Goal: Task Accomplishment & Management: Manage account settings

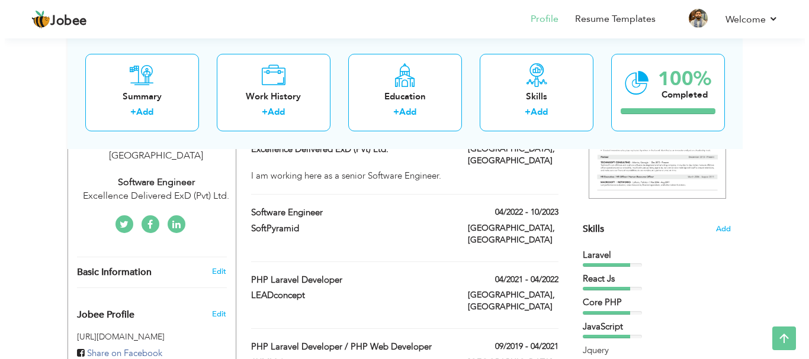
scroll to position [234, 0]
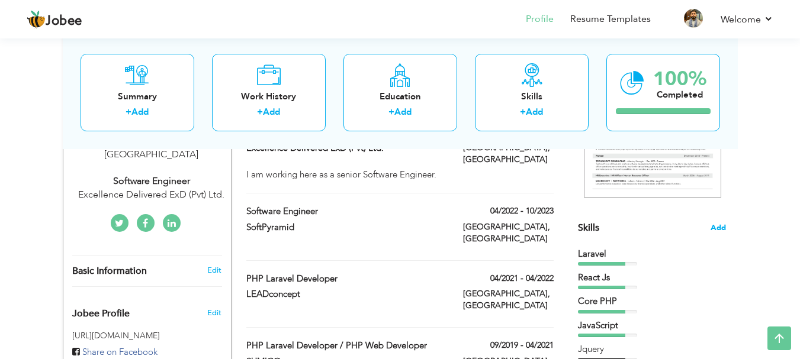
click at [718, 226] on span "Add" at bounding box center [717, 228] width 15 height 11
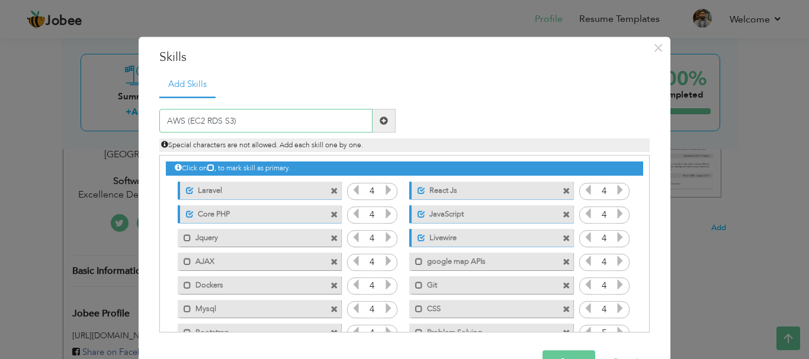
type input "AWS (EC2 RDS S3)"
click at [379, 120] on span at bounding box center [383, 121] width 8 height 8
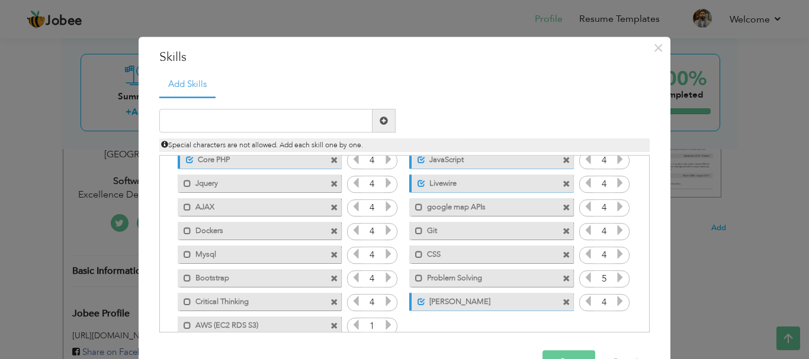
scroll to position [74, 0]
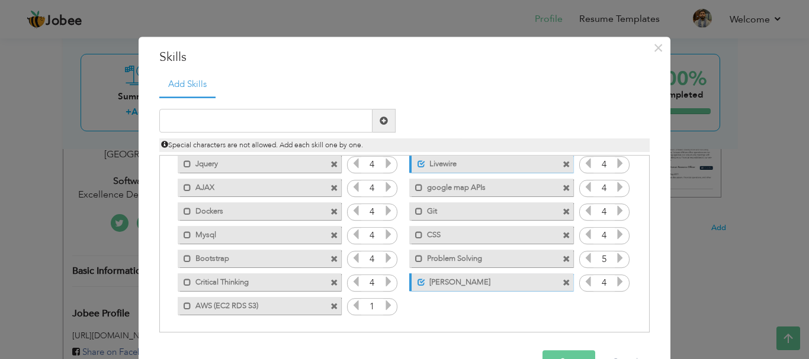
drag, startPoint x: 245, startPoint y: 309, endPoint x: 260, endPoint y: 217, distance: 92.9
click at [260, 217] on div "Click on , to mark skill as primary. Unmark as primary skill. Laravel 4 React J…" at bounding box center [404, 200] width 477 height 236
drag, startPoint x: 262, startPoint y: 307, endPoint x: 266, endPoint y: 311, distance: 6.3
click at [272, 295] on div "Mark as primary skill. AWS (EC2 RDS S3)" at bounding box center [256, 306] width 181 height 24
click at [183, 304] on span at bounding box center [187, 306] width 8 height 8
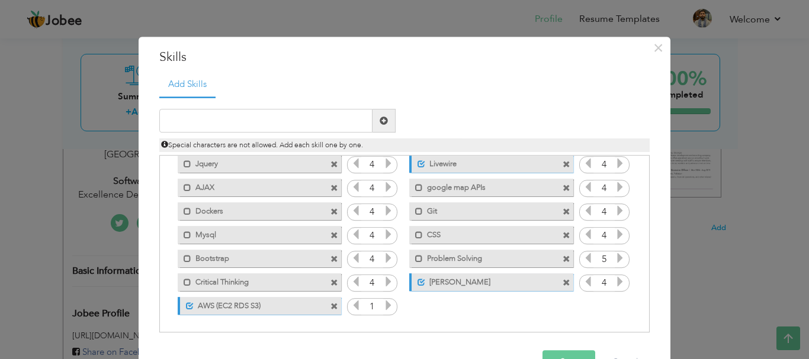
click at [383, 308] on icon at bounding box center [388, 306] width 11 height 11
drag, startPoint x: 259, startPoint y: 309, endPoint x: 322, endPoint y: 260, distance: 79.7
click at [322, 260] on div "Click on , to mark skill as primary. Unmark as primary skill. Laravel 4 React J…" at bounding box center [404, 200] width 477 height 236
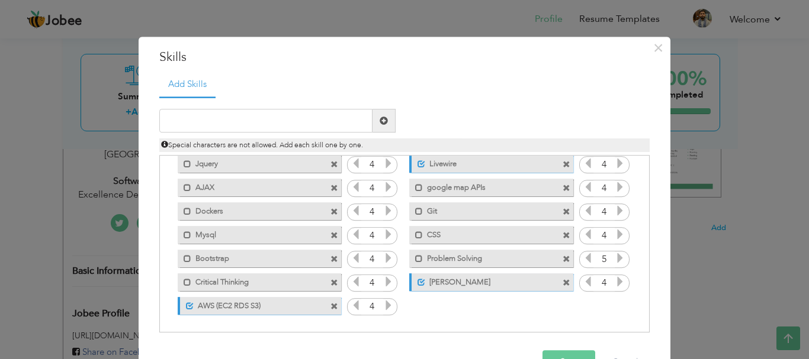
scroll to position [36, 0]
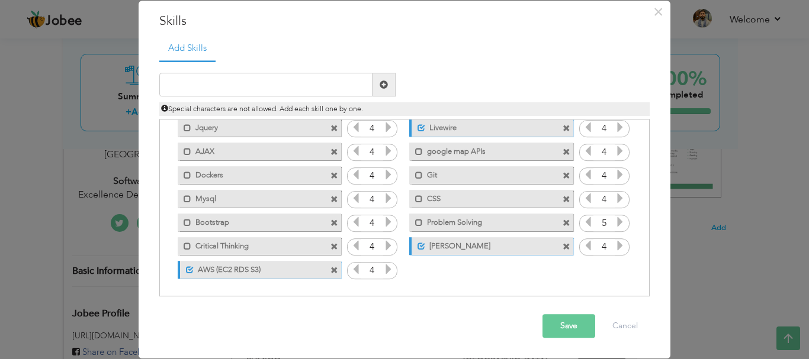
click at [437, 154] on label "google map APIs" at bounding box center [483, 150] width 120 height 15
click at [437, 154] on label "google map APIs" at bounding box center [484, 150] width 118 height 15
click at [437, 154] on label "google map APIs" at bounding box center [483, 150] width 120 height 15
click at [437, 154] on label "google map APIs" at bounding box center [484, 150] width 118 height 15
click at [224, 272] on label "AWS (EC2 RDS S3)" at bounding box center [253, 268] width 118 height 15
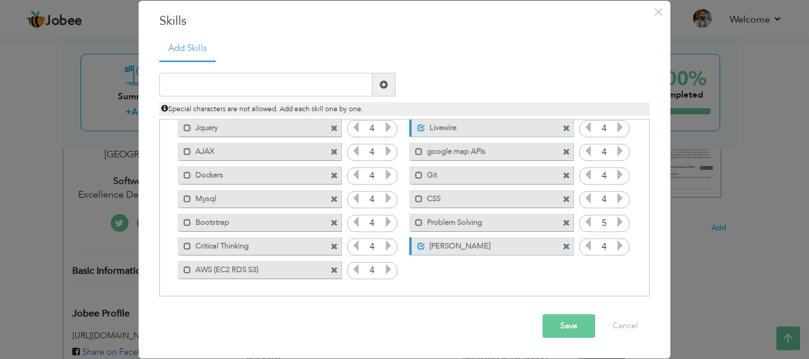
drag, startPoint x: 224, startPoint y: 272, endPoint x: 236, endPoint y: 220, distance: 52.7
click at [236, 220] on div "Click on , to mark skill as primary. Unmark as primary skill. Laravel 4 React J…" at bounding box center [404, 164] width 477 height 236
click at [209, 269] on label "AWS (EC2 RDS S3)" at bounding box center [251, 268] width 120 height 15
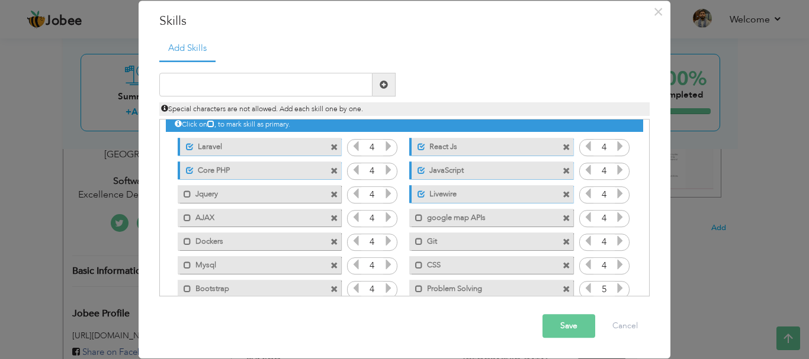
scroll to position [74, 0]
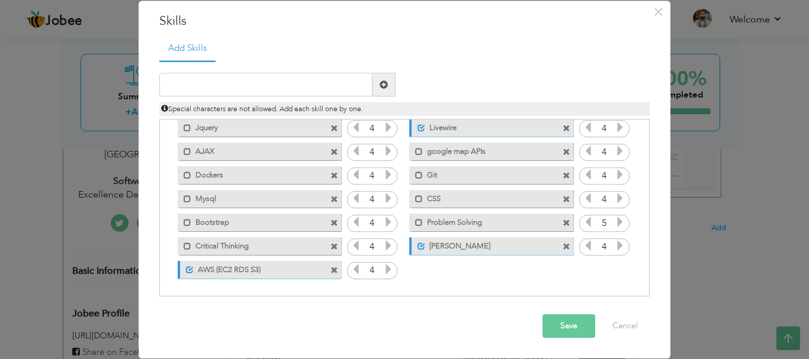
click at [549, 320] on button "Save" at bounding box center [568, 327] width 53 height 24
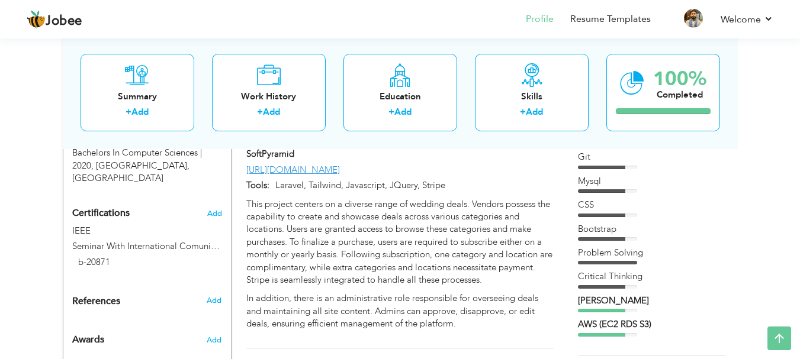
scroll to position [545, 0]
click at [651, 326] on div "AWS (EC2 RDS S3)" at bounding box center [652, 325] width 148 height 12
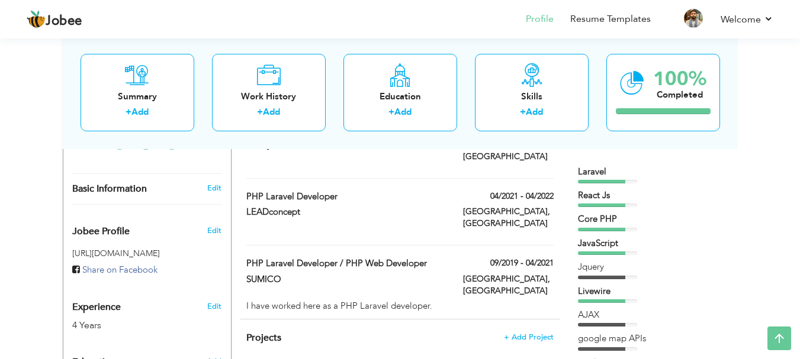
scroll to position [268, 0]
